Goal: Task Accomplishment & Management: Manage account settings

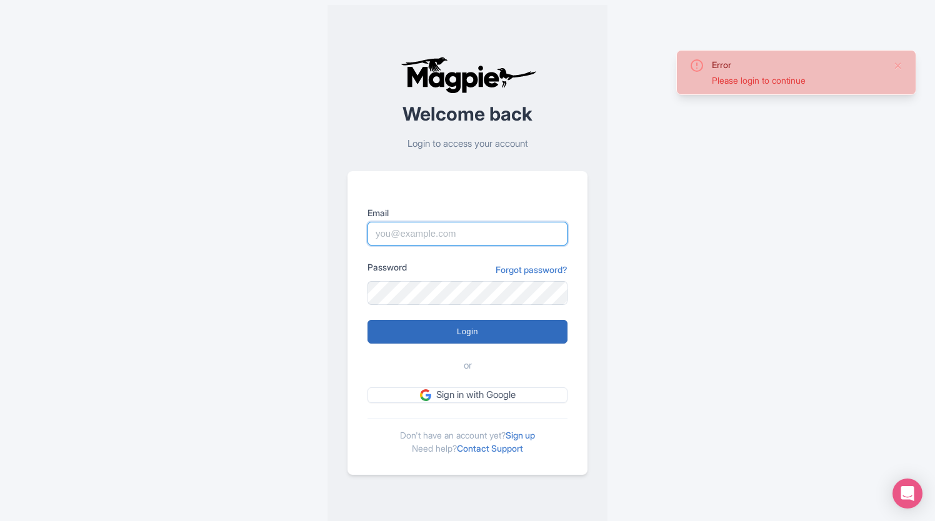
type input "[PERSON_NAME][EMAIL_ADDRESS][DOMAIN_NAME]"
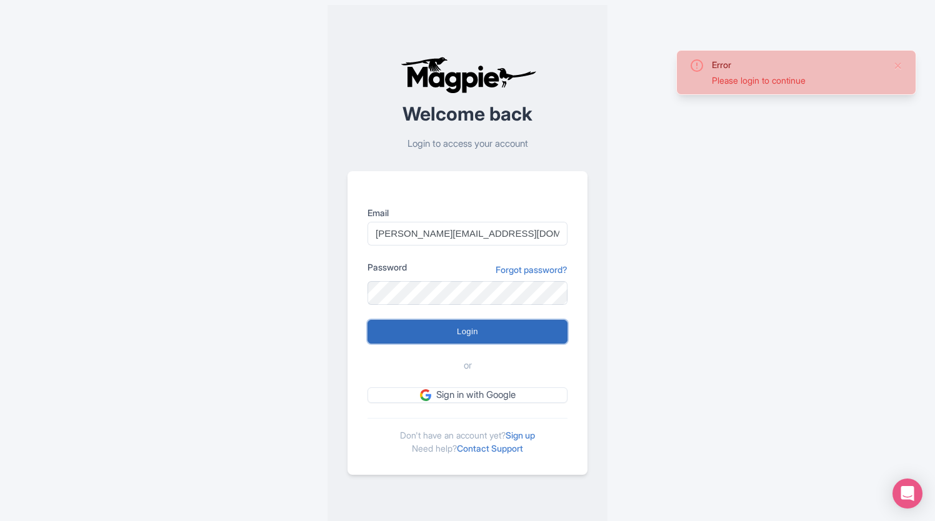
click at [544, 334] on input "Login" at bounding box center [467, 332] width 200 height 24
type input "Logging in..."
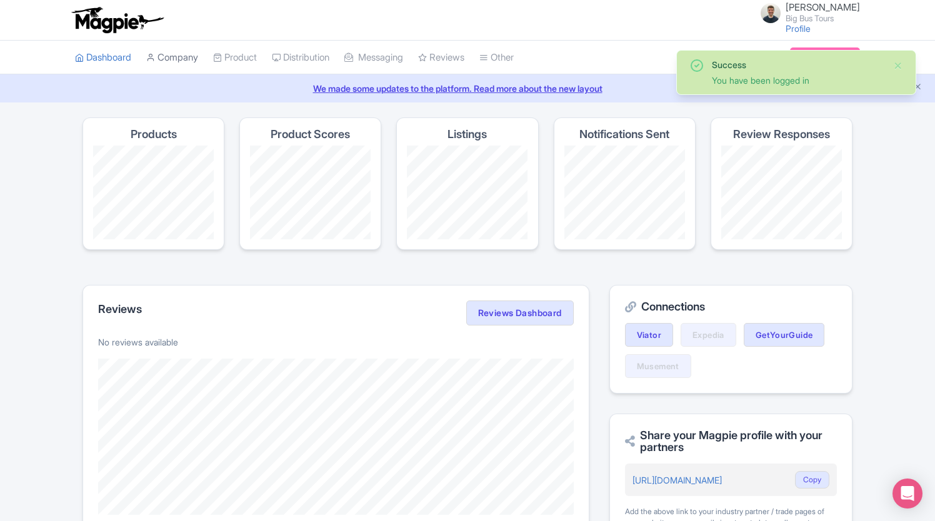
click at [172, 56] on link "Company" at bounding box center [172, 58] width 52 height 34
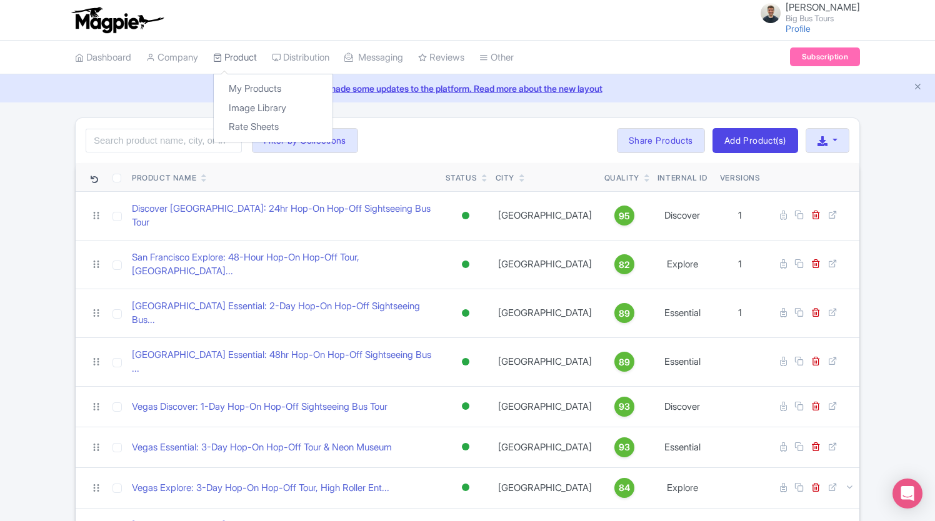
click at [244, 52] on link "Product" at bounding box center [235, 58] width 44 height 34
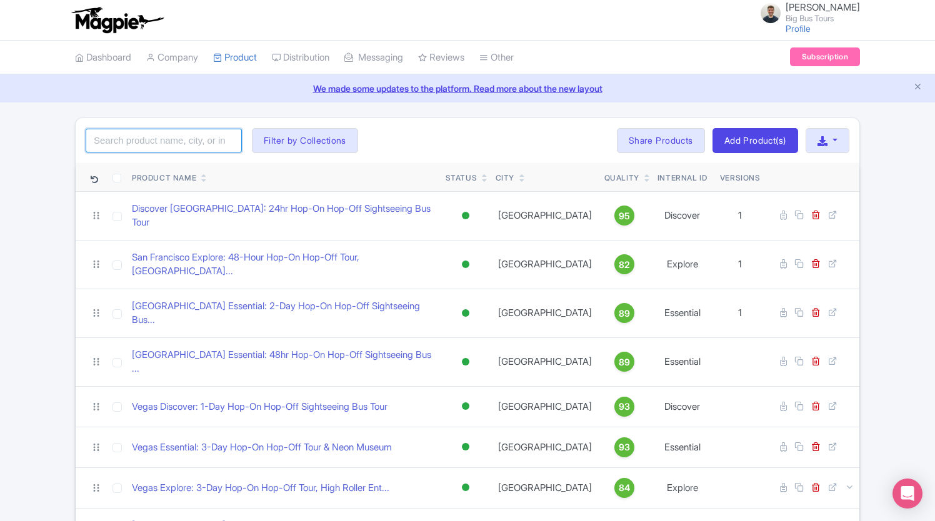
click at [194, 138] on input "search" at bounding box center [164, 141] width 156 height 24
type input "saf"
click button "Search" at bounding box center [0, 0] width 0 height 0
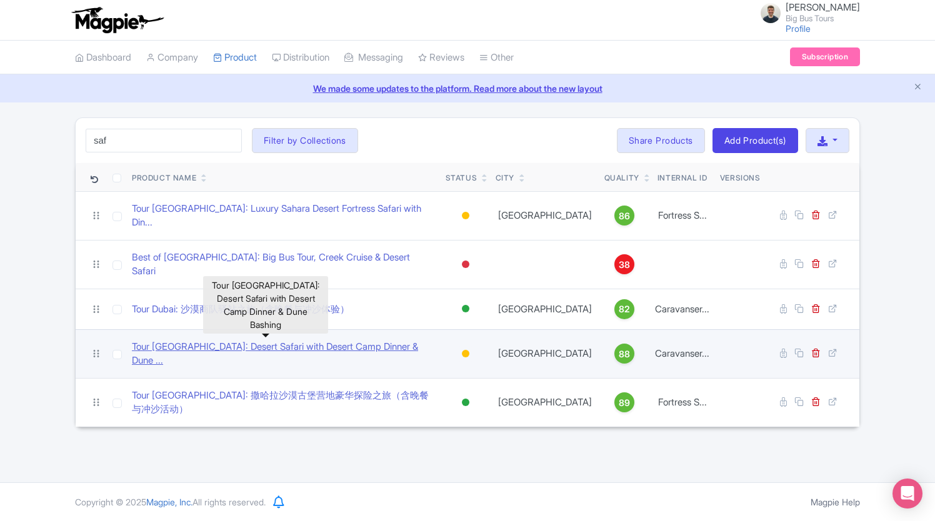
click at [297, 340] on link "Tour Dubai: Desert Safari with Desert Camp Dinner & Dune ..." at bounding box center [284, 354] width 304 height 28
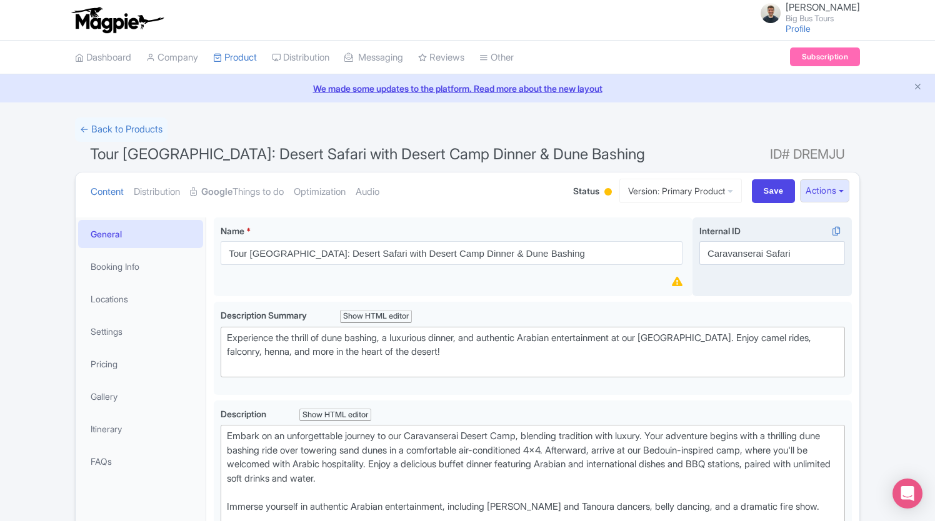
scroll to position [62, 0]
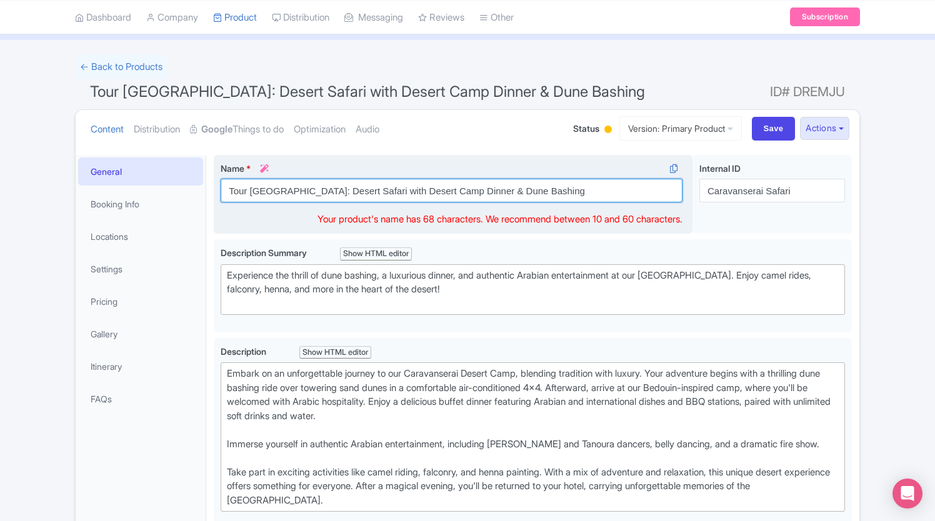
drag, startPoint x: 559, startPoint y: 189, endPoint x: 219, endPoint y: 178, distance: 340.6
click at [219, 178] on div "Name * i Tour Dubai: Desert Safari with Desert Camp Dinner & Dune Bashing Your …" at bounding box center [453, 194] width 479 height 79
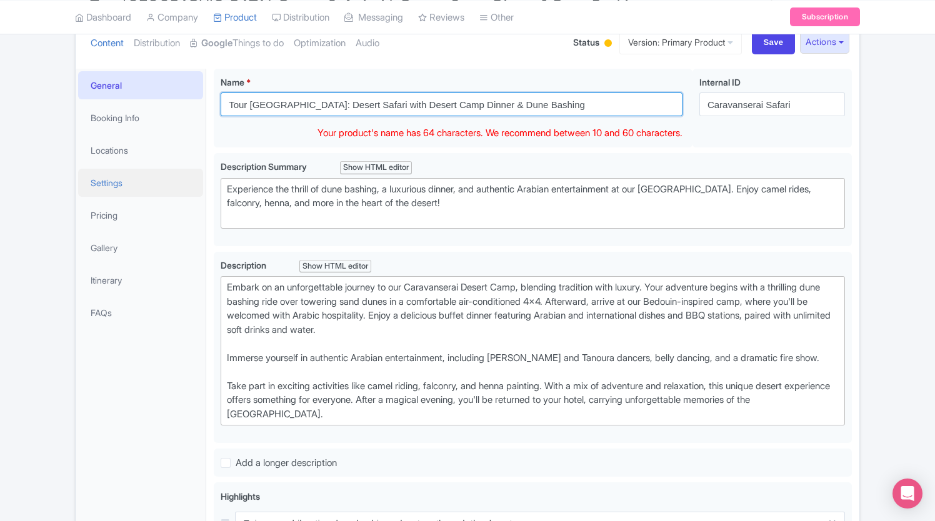
scroll to position [0, 0]
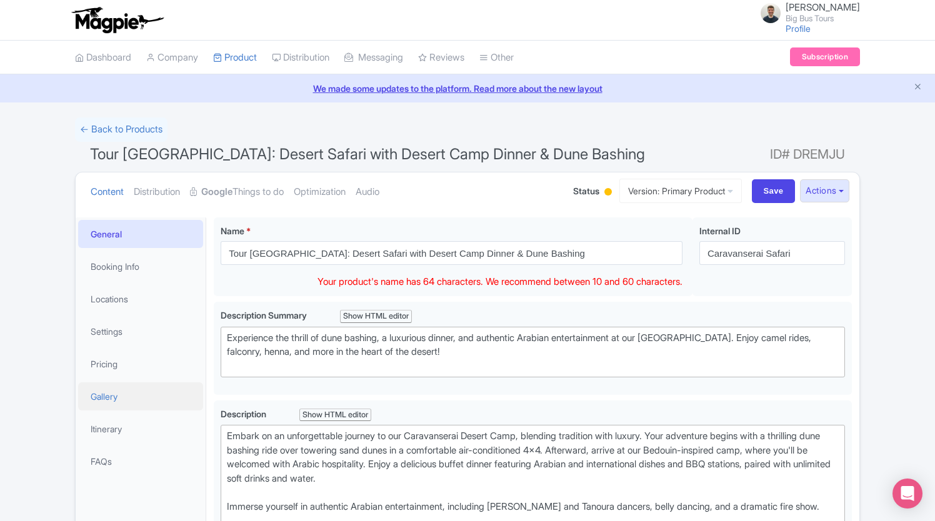
click at [114, 392] on link "Gallery" at bounding box center [140, 396] width 125 height 28
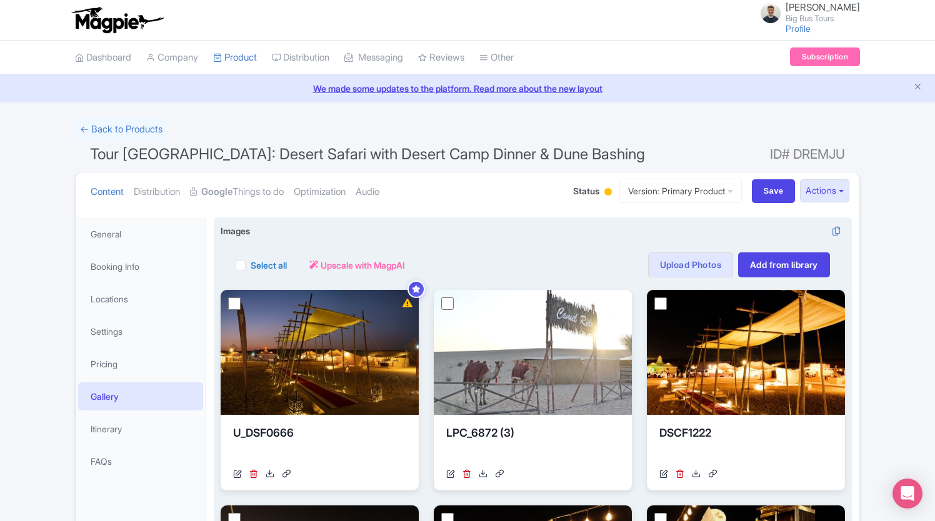
scroll to position [125, 0]
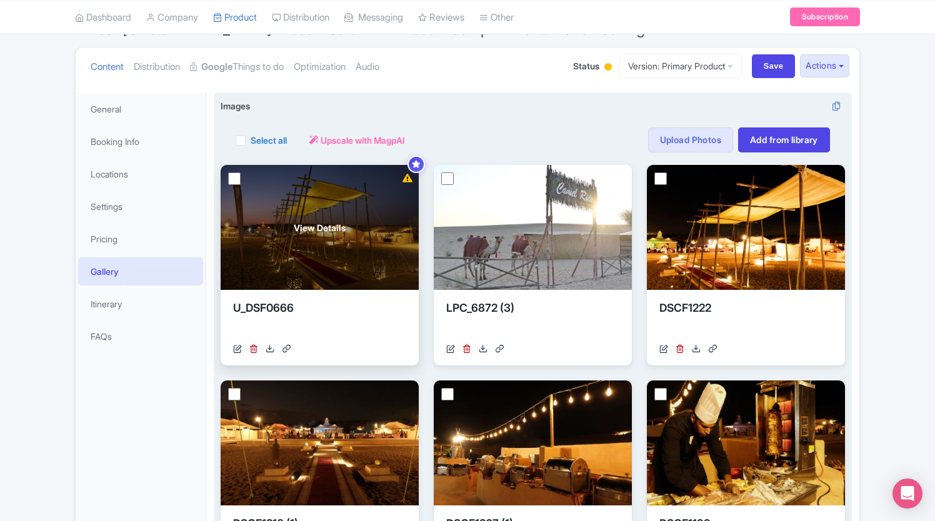
drag, startPoint x: 237, startPoint y: 141, endPoint x: 268, endPoint y: 263, distance: 126.4
click at [250, 141] on label "Select all" at bounding box center [268, 140] width 36 height 13
click at [250, 141] on input "Select all" at bounding box center [254, 136] width 8 height 8
checkbox input "true"
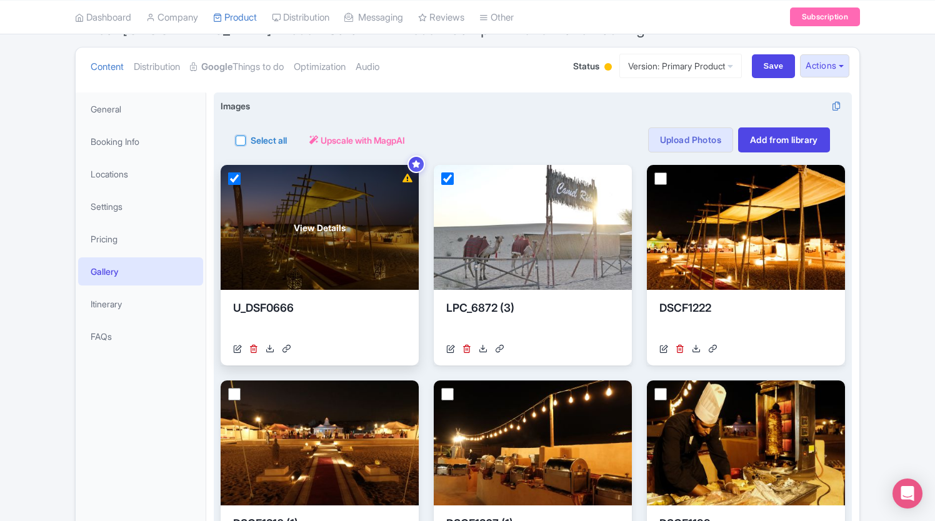
checkbox input "true"
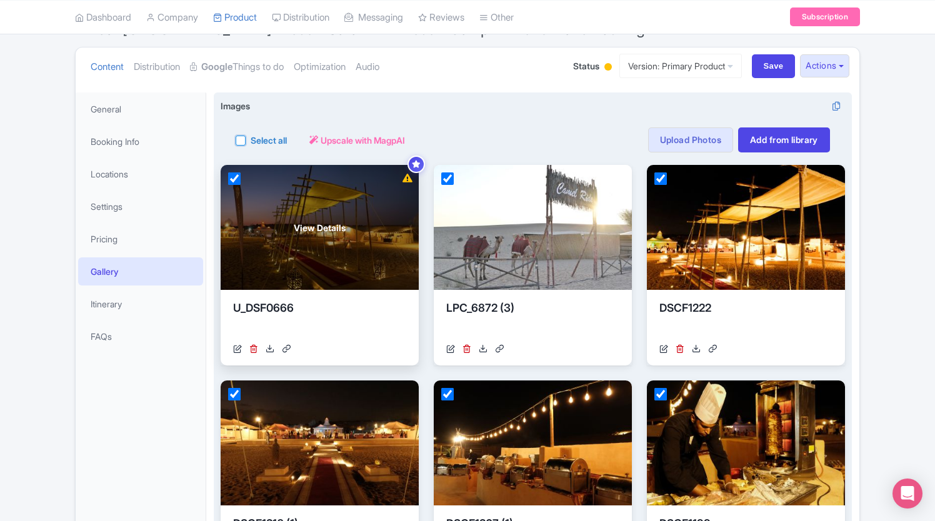
checkbox input "true"
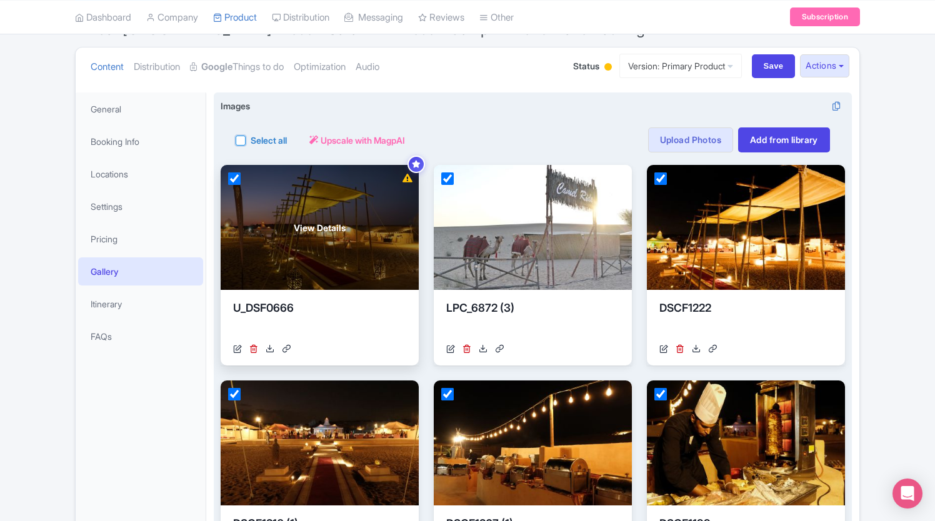
checkbox input "true"
click at [265, 135] on label "Select all" at bounding box center [268, 140] width 36 height 13
click at [259, 135] on input "Select all" at bounding box center [254, 136] width 8 height 8
checkbox input "false"
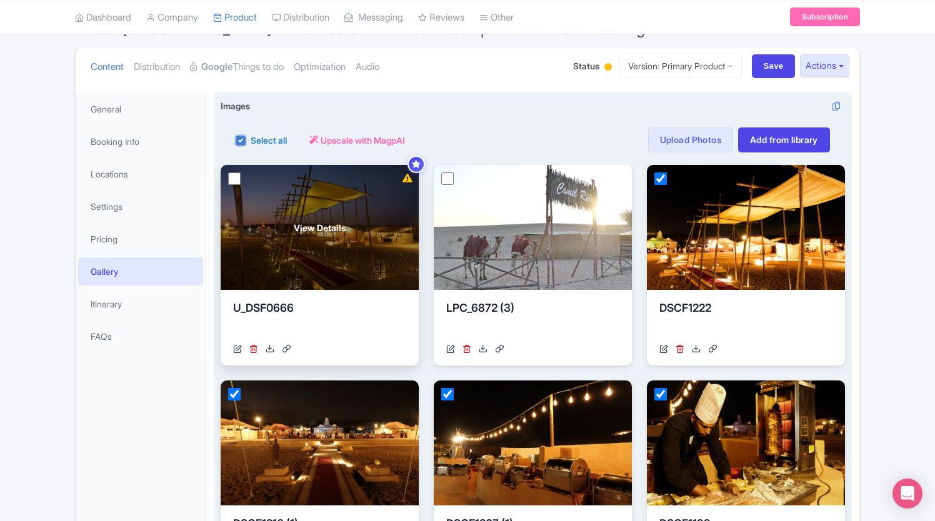
checkbox input "false"
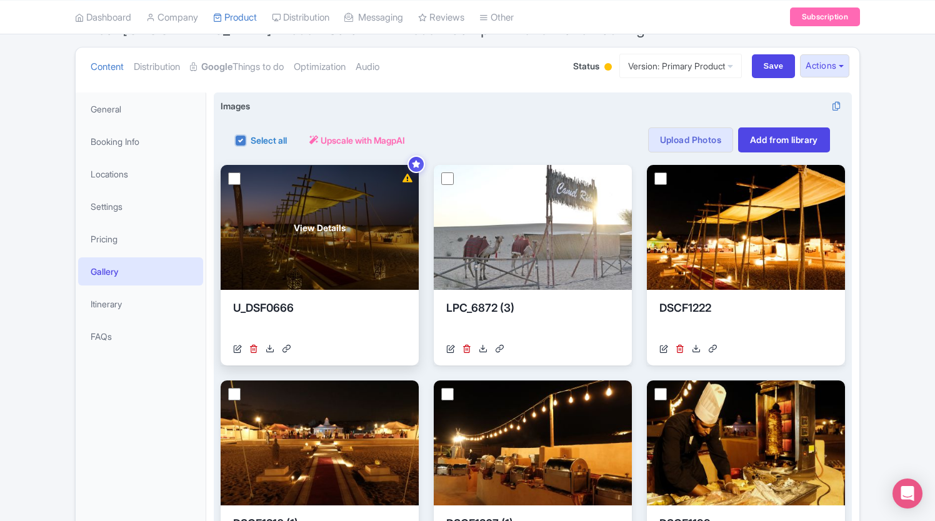
checkbox input "false"
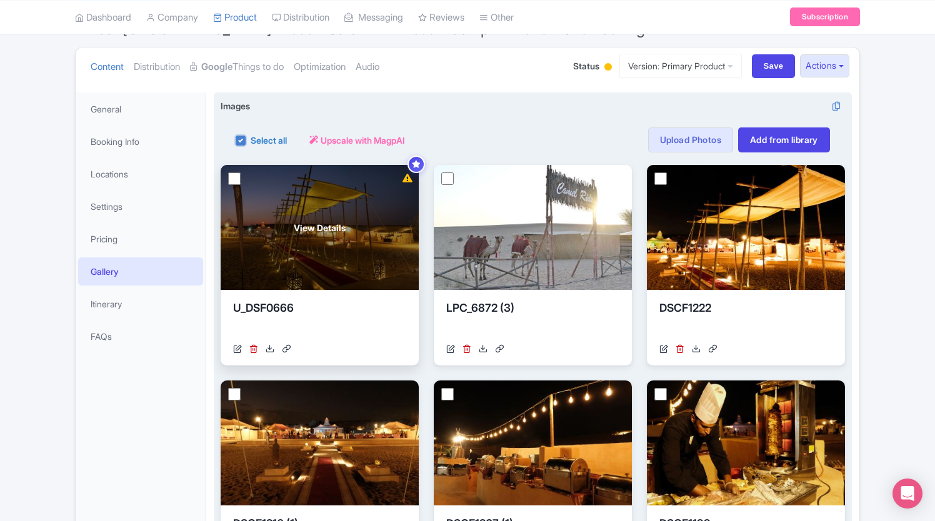
checkbox input "false"
click at [268, 263] on div "View Details" at bounding box center [320, 227] width 198 height 125
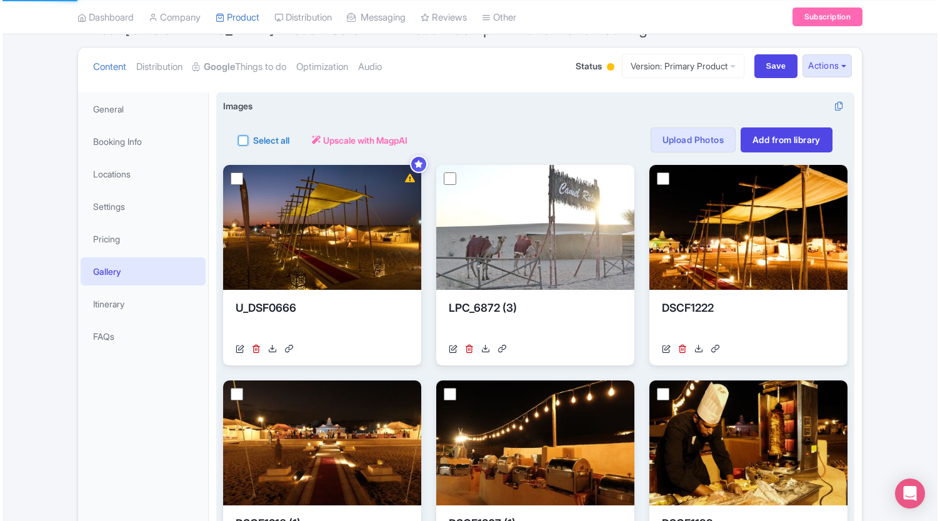
scroll to position [0, 0]
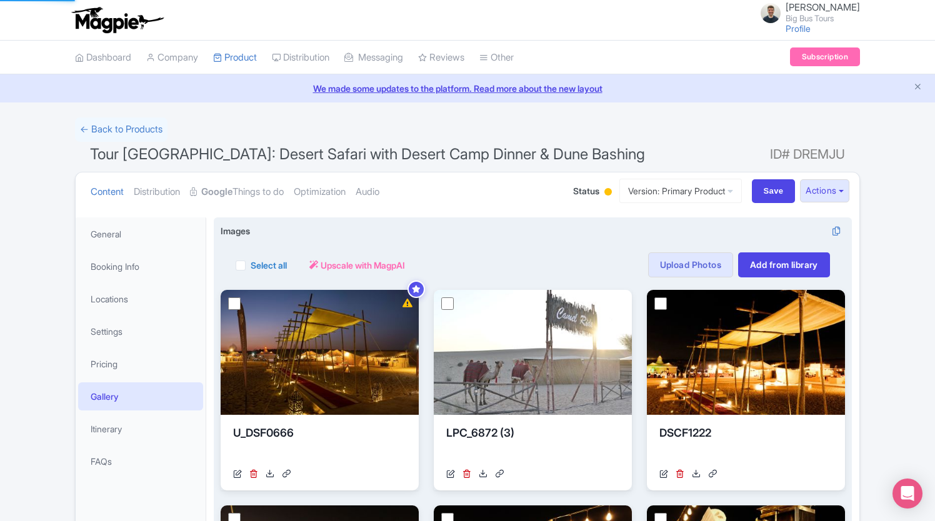
drag, startPoint x: 241, startPoint y: 261, endPoint x: 261, endPoint y: 278, distance: 26.6
click at [250, 261] on label "Select all" at bounding box center [268, 265] width 36 height 13
click at [250, 261] on input "Select all" at bounding box center [254, 261] width 8 height 8
checkbox input "true"
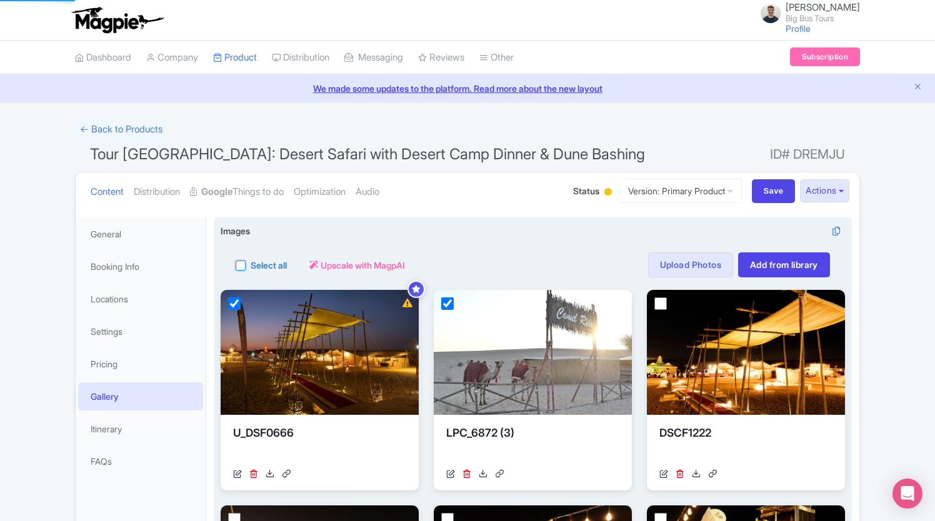
checkbox input "true"
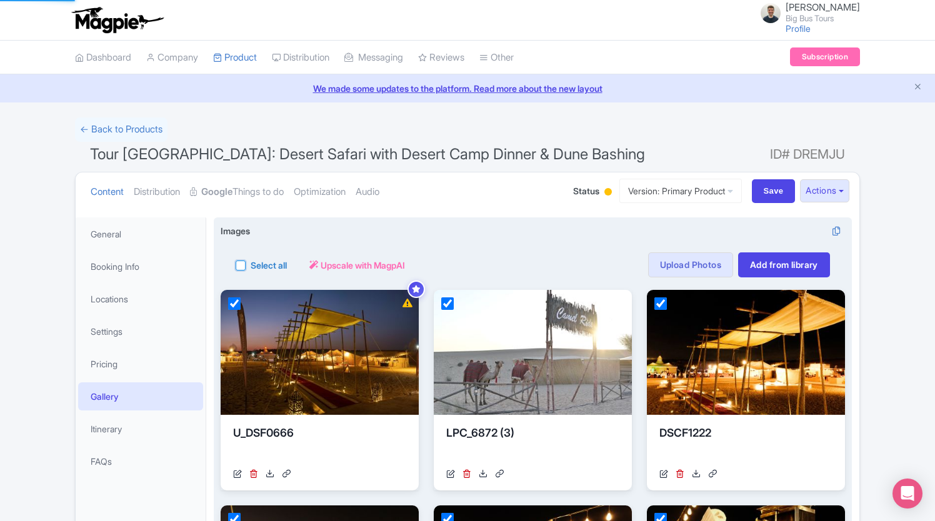
checkbox input "true"
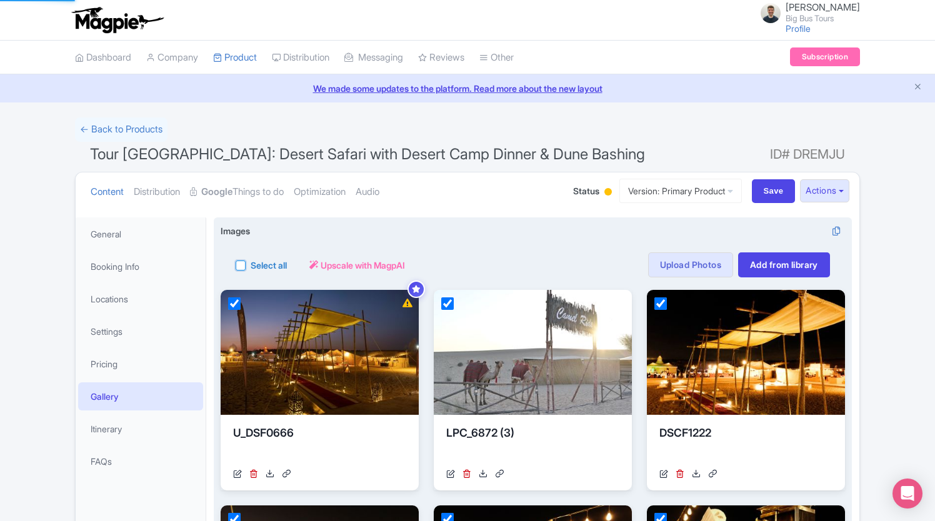
checkbox input "true"
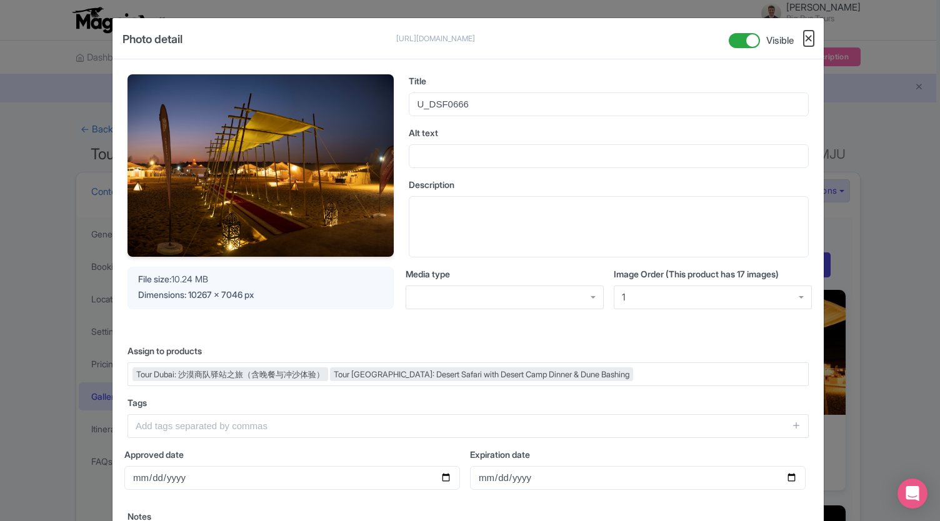
click at [804, 34] on button "Close" at bounding box center [808, 39] width 10 height 16
click at [808, 41] on button "Close" at bounding box center [808, 39] width 10 height 16
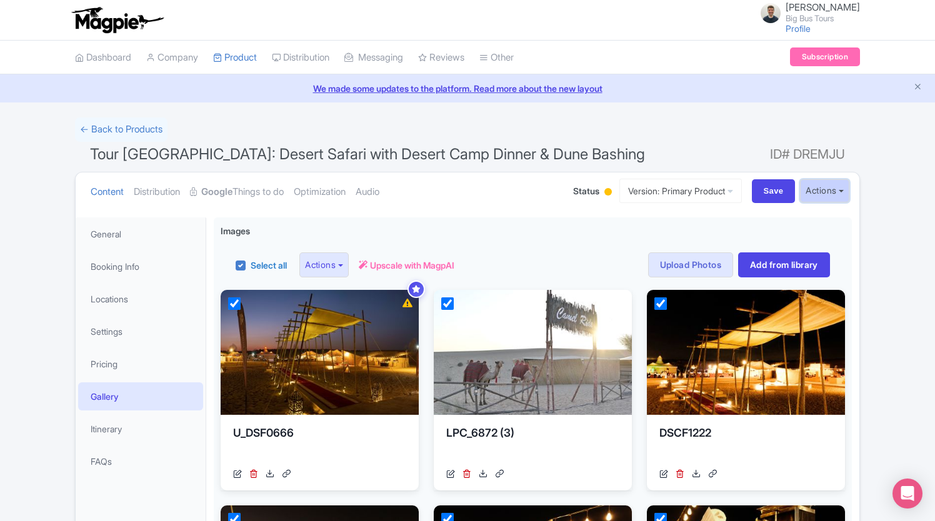
click at [840, 187] on button "Actions" at bounding box center [824, 190] width 49 height 23
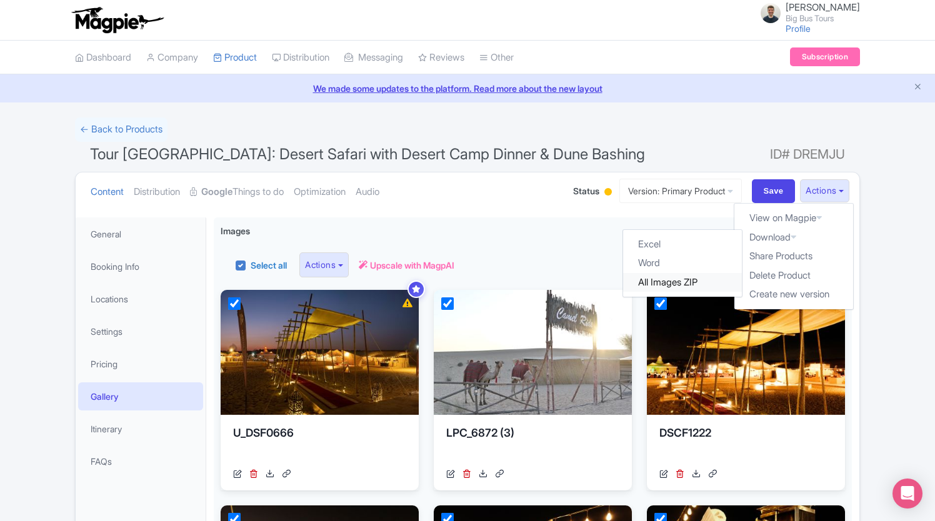
click at [692, 283] on link "All Images ZIP" at bounding box center [682, 282] width 119 height 19
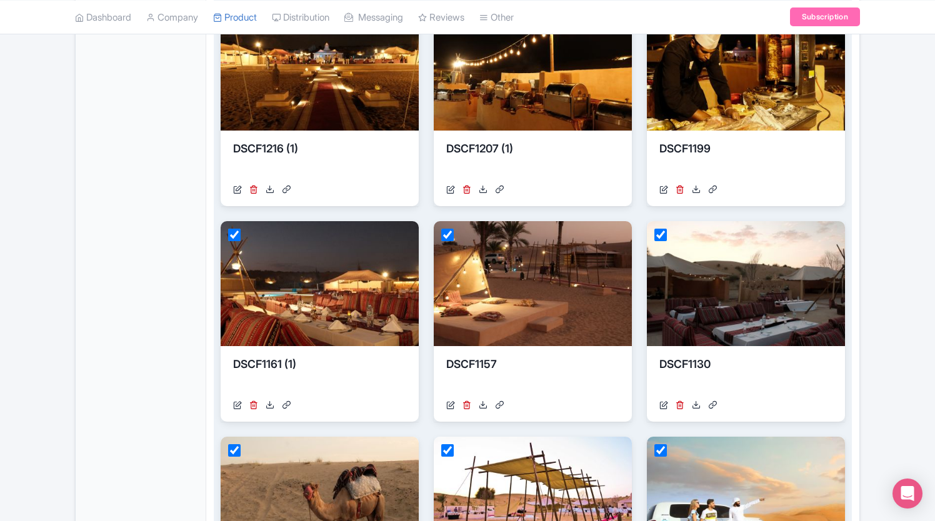
scroll to position [833, 0]
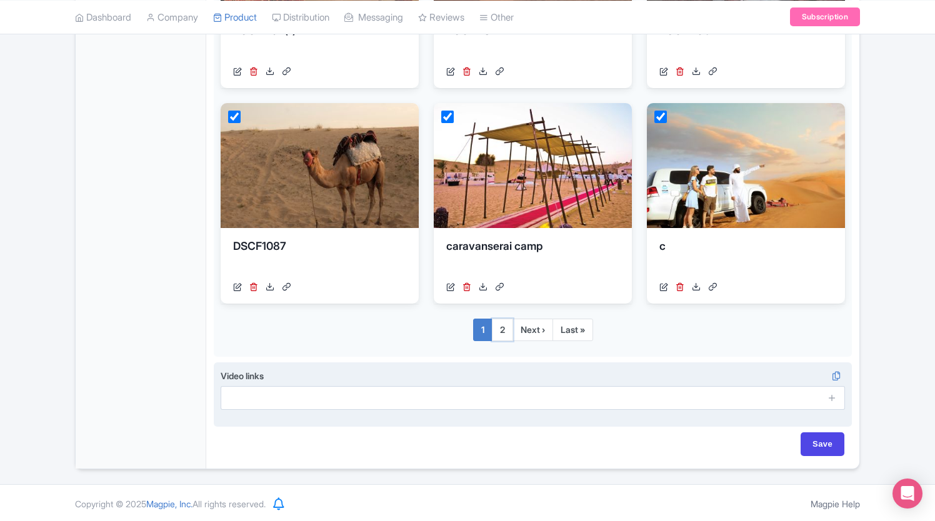
drag, startPoint x: 500, startPoint y: 328, endPoint x: 518, endPoint y: 373, distance: 48.7
click at [500, 328] on link "2" at bounding box center [502, 330] width 21 height 22
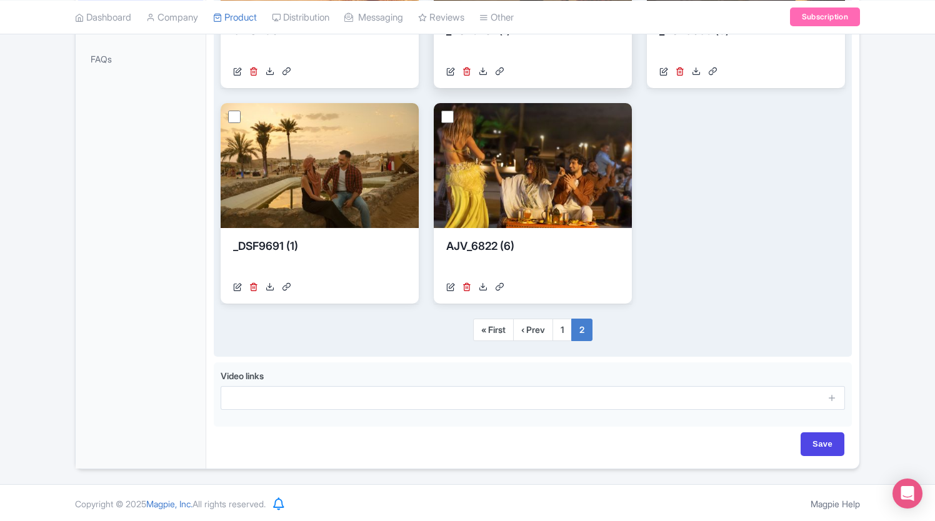
scroll to position [152, 0]
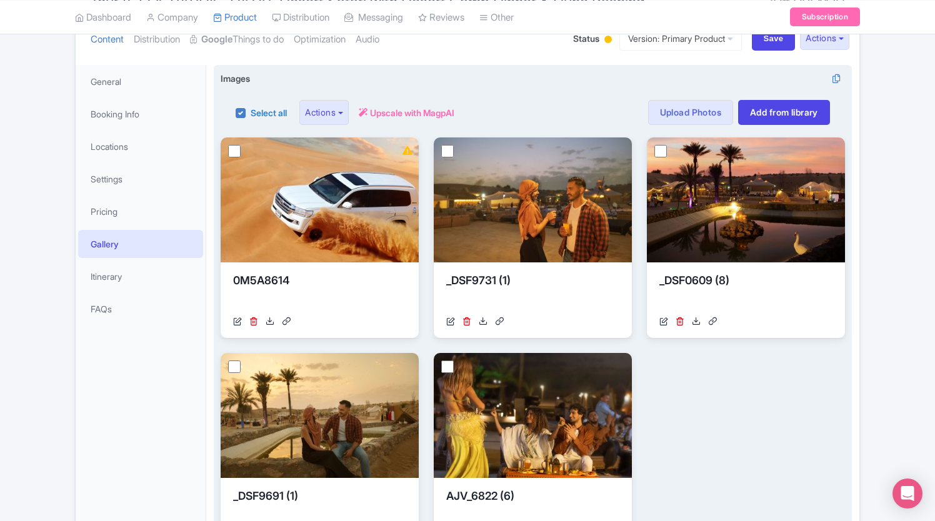
click at [250, 109] on label "Select all" at bounding box center [268, 112] width 36 height 13
click at [250, 109] on input "Select all" at bounding box center [254, 109] width 8 height 8
checkbox input "true"
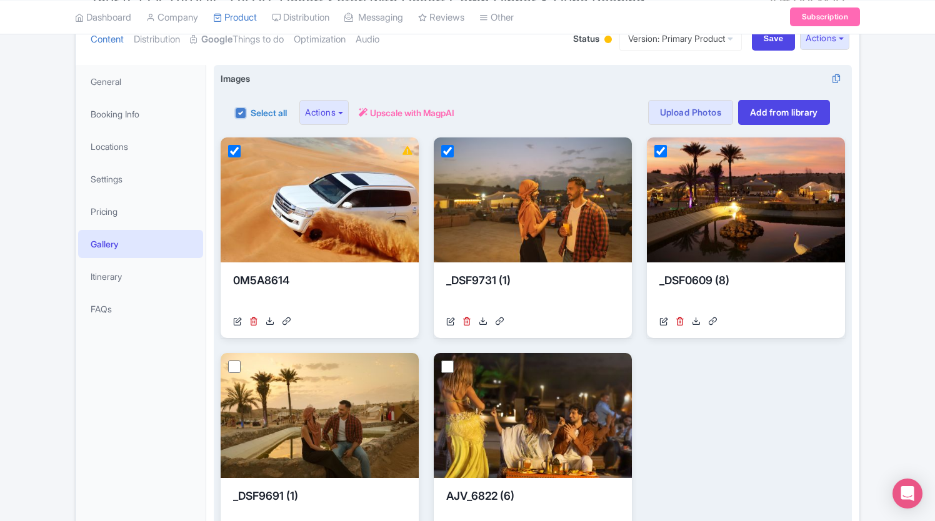
checkbox input "true"
checkbox input "false"
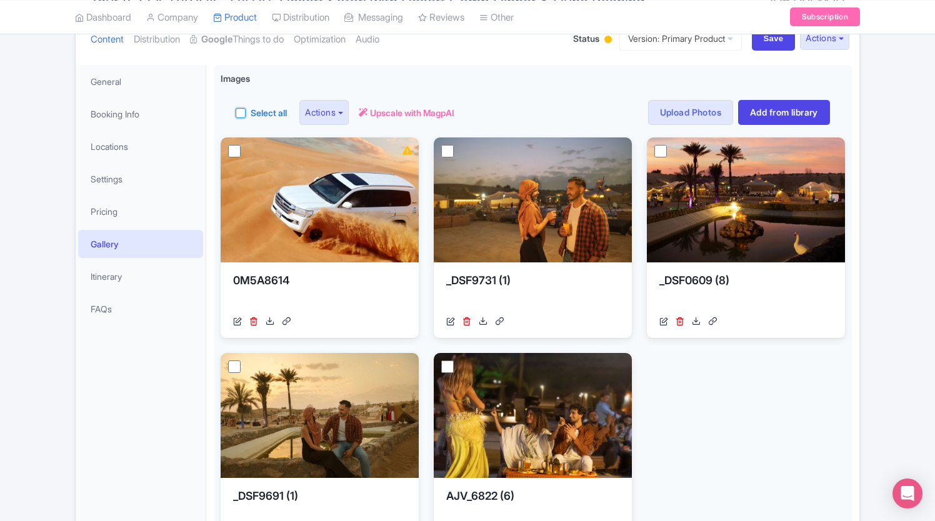
checkbox input "false"
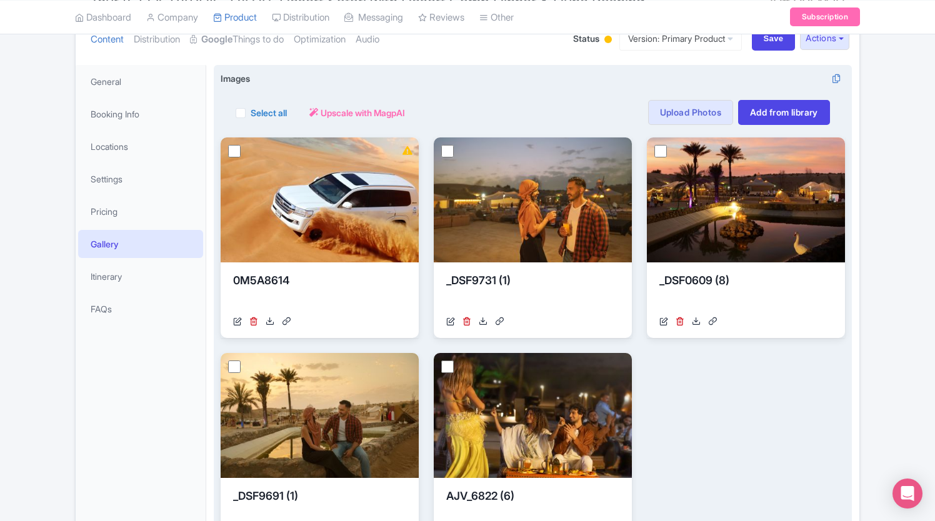
click at [250, 112] on label "Select all" at bounding box center [268, 112] width 36 height 13
click at [250, 112] on input "Select all" at bounding box center [254, 109] width 8 height 8
checkbox input "true"
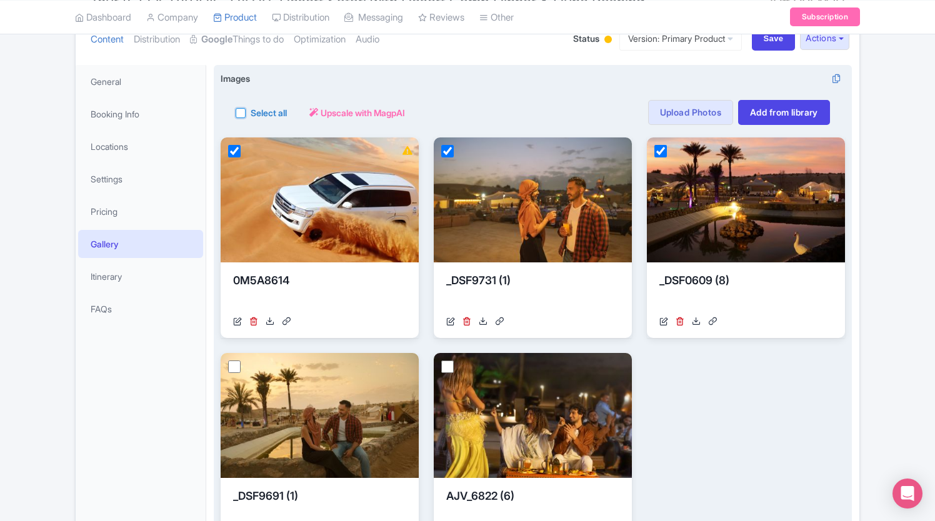
checkbox input "true"
